Goal: Navigation & Orientation: Find specific page/section

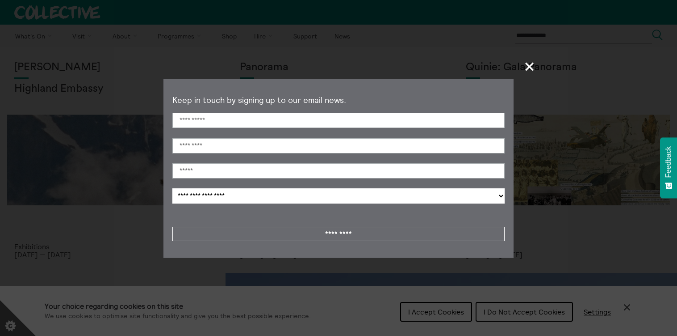
click at [529, 63] on span "+" at bounding box center [530, 66] width 26 height 26
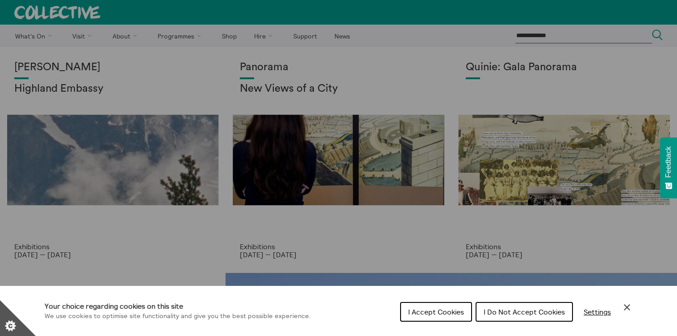
click at [127, 35] on div "Cookie preferences" at bounding box center [338, 168] width 677 height 336
click at [133, 35] on div "Cookie preferences" at bounding box center [338, 168] width 677 height 336
click at [539, 312] on span "I Do Not Accept Cookies" at bounding box center [524, 311] width 81 height 9
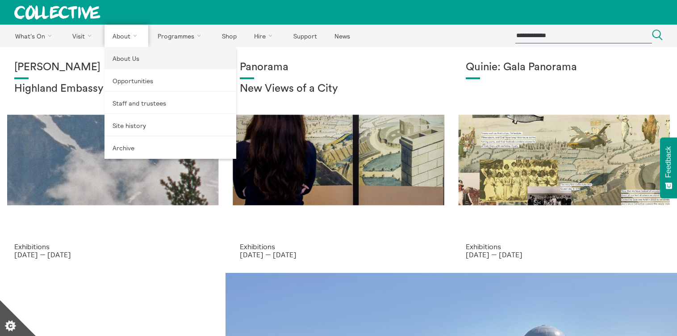
click at [123, 57] on link "About Us" at bounding box center [171, 58] width 132 height 22
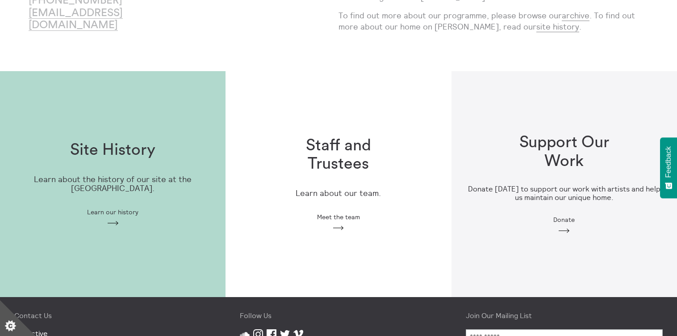
scroll to position [236, 0]
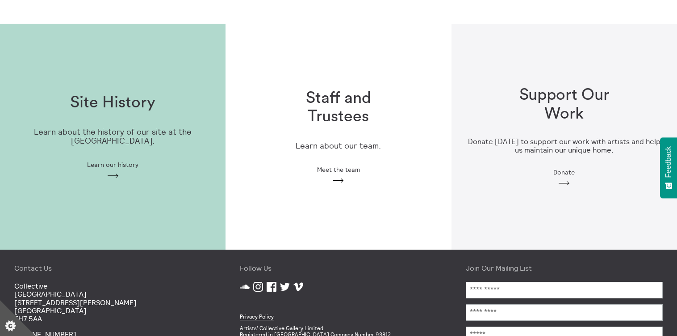
click at [339, 166] on span "Meet the team" at bounding box center [338, 169] width 43 height 7
